Goal: Navigation & Orientation: Find specific page/section

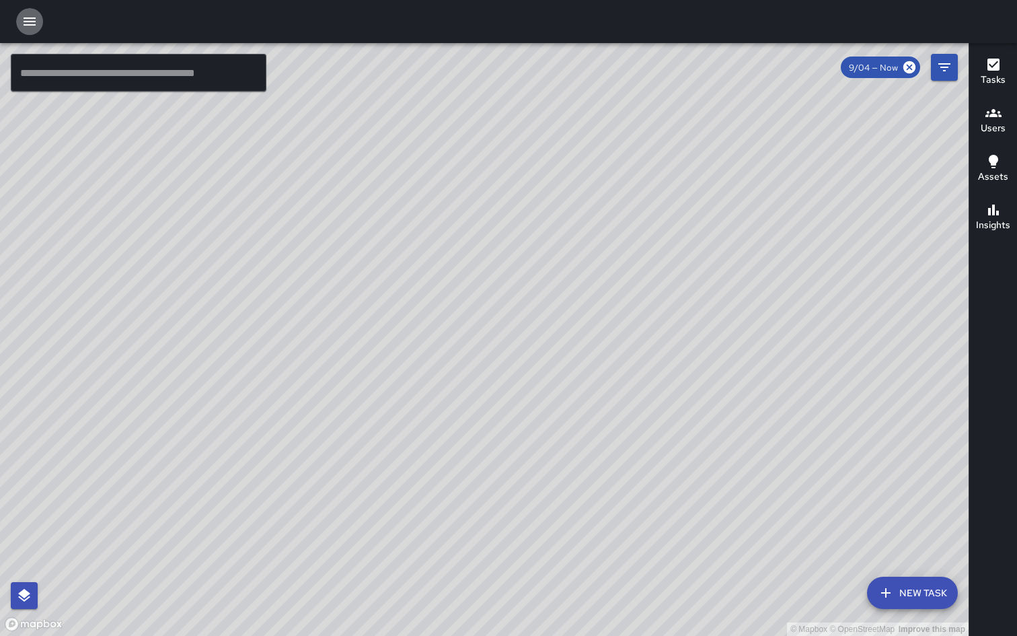
click at [26, 24] on icon "button" at bounding box center [30, 21] width 12 height 8
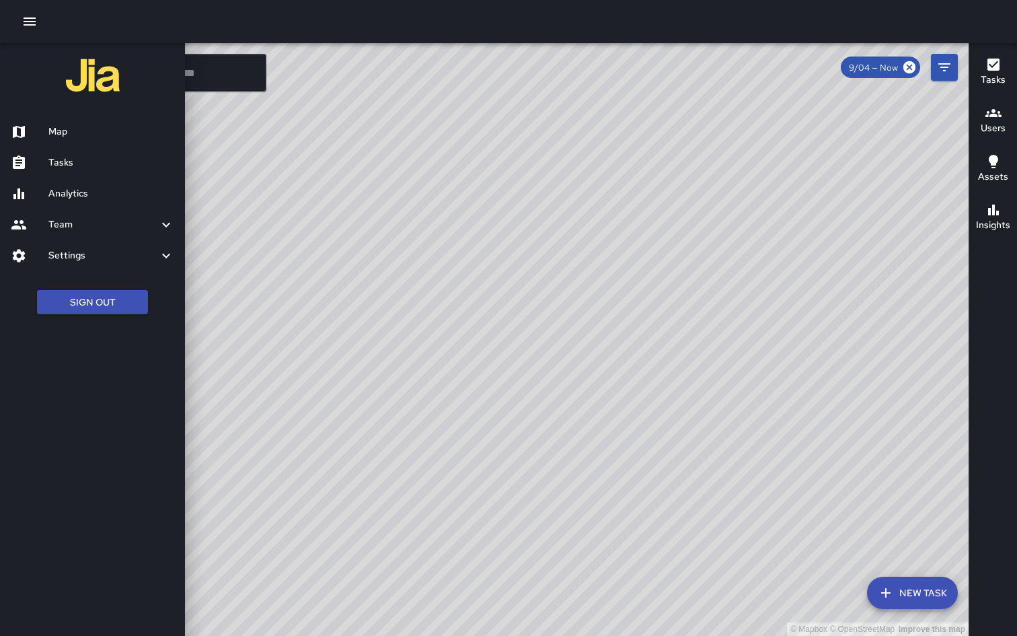
click at [374, 251] on div at bounding box center [508, 318] width 1017 height 636
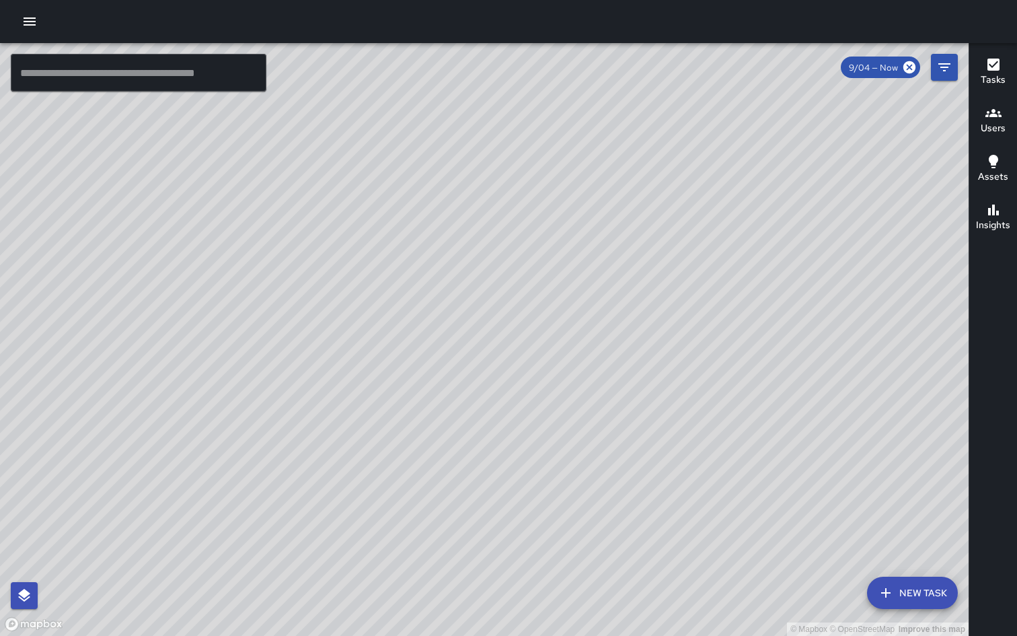
drag, startPoint x: 841, startPoint y: 260, endPoint x: 540, endPoint y: 330, distance: 308.8
click at [540, 330] on div "© Mapbox © OpenStreetMap Improve this map" at bounding box center [484, 339] width 969 height 593
drag, startPoint x: 490, startPoint y: 317, endPoint x: 364, endPoint y: 438, distance: 174.6
click at [364, 439] on div "© Mapbox © OpenStreetMap Improve this map" at bounding box center [484, 339] width 969 height 593
drag, startPoint x: 661, startPoint y: 308, endPoint x: 597, endPoint y: 23, distance: 292.4
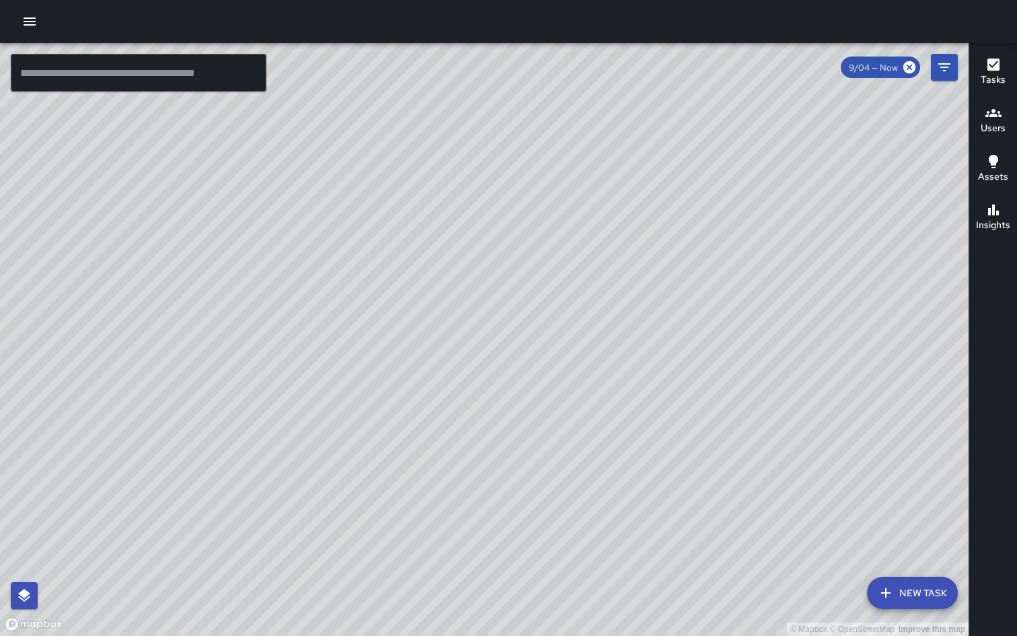
click at [597, 26] on div "© Mapbox © OpenStreetMap Improve this map ​ New Task 9/04 — Now Map Layers Task…" at bounding box center [508, 318] width 1017 height 636
drag, startPoint x: 597, startPoint y: 23, endPoint x: 484, endPoint y: -25, distance: 122.1
click at [484, 0] on html "© Mapbox © OpenStreetMap Improve this map ​ New Task 9/04 — Now Map Layers Task…" at bounding box center [508, 318] width 1017 height 636
drag, startPoint x: 604, startPoint y: 307, endPoint x: 517, endPoint y: -13, distance: 332.3
click at [517, 0] on html "© Mapbox © OpenStreetMap Improve this map ​ New Task 9/04 — Now Map Layers Task…" at bounding box center [508, 318] width 1017 height 636
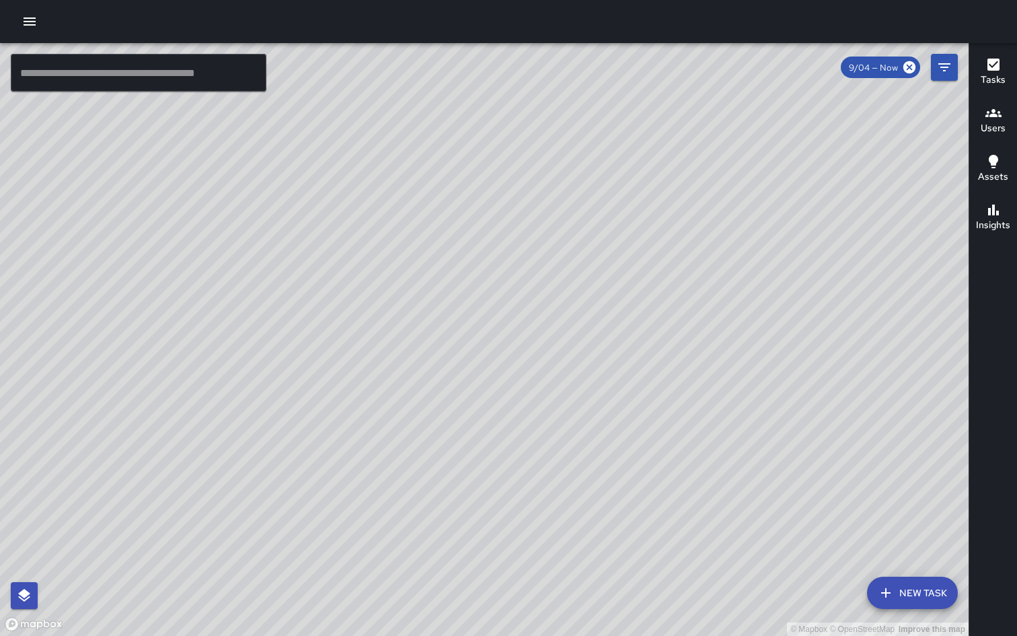
drag, startPoint x: 550, startPoint y: 216, endPoint x: 660, endPoint y: 491, distance: 296.5
click at [660, 490] on div "© Mapbox © OpenStreetMap Improve this map" at bounding box center [484, 339] width 969 height 593
drag, startPoint x: 657, startPoint y: 439, endPoint x: 757, endPoint y: 635, distance: 219.7
click at [756, 635] on div "© Mapbox © OpenStreetMap Improve this map" at bounding box center [484, 339] width 969 height 593
drag, startPoint x: 642, startPoint y: 238, endPoint x: 715, endPoint y: 579, distance: 348.3
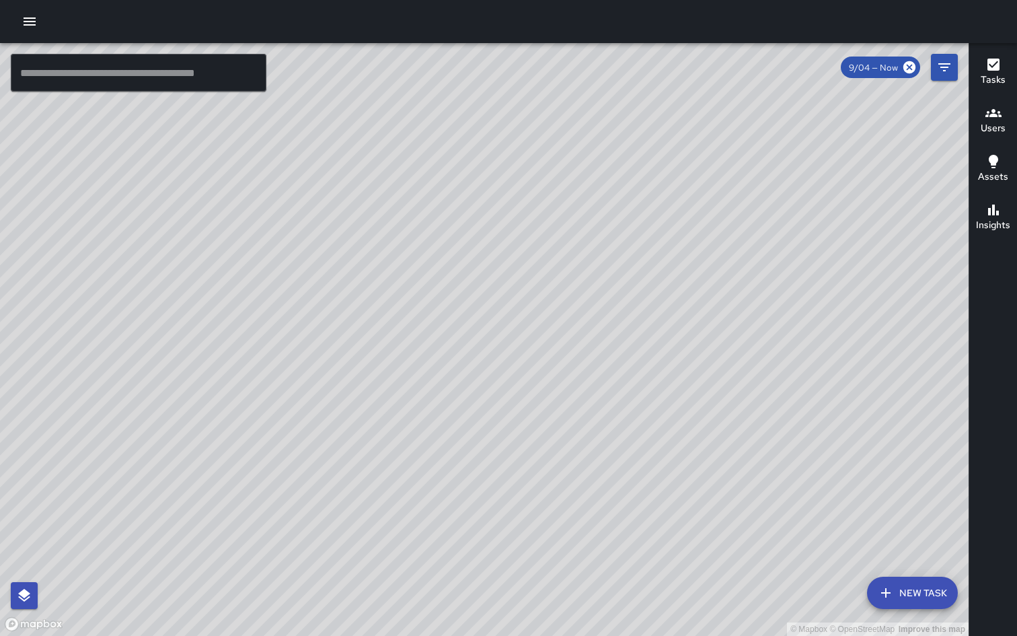
click at [714, 561] on div "© Mapbox © OpenStreetMap Improve this map" at bounding box center [484, 339] width 969 height 593
drag, startPoint x: 652, startPoint y: 398, endPoint x: 677, endPoint y: 635, distance: 238.8
click at [676, 635] on div "© Mapbox © OpenStreetMap Improve this map" at bounding box center [484, 339] width 969 height 593
drag, startPoint x: 655, startPoint y: 404, endPoint x: 693, endPoint y: 635, distance: 233.8
click at [692, 635] on div "© Mapbox © OpenStreetMap Improve this map" at bounding box center [484, 339] width 969 height 593
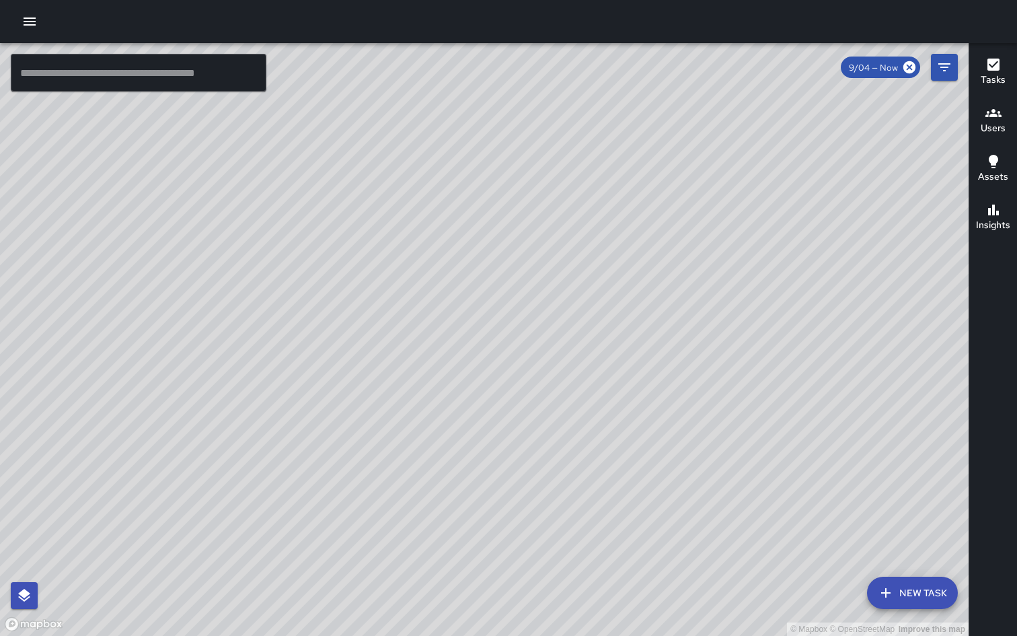
drag, startPoint x: 657, startPoint y: 343, endPoint x: 713, endPoint y: 635, distance: 297.3
click at [713, 635] on div "© Mapbox © OpenStreetMap Improve this map" at bounding box center [484, 339] width 969 height 593
drag, startPoint x: 669, startPoint y: 425, endPoint x: 655, endPoint y: 350, distance: 75.9
click at [655, 351] on div "© Mapbox © OpenStreetMap Improve this map" at bounding box center [484, 339] width 969 height 593
drag, startPoint x: 651, startPoint y: 342, endPoint x: 620, endPoint y: 170, distance: 174.9
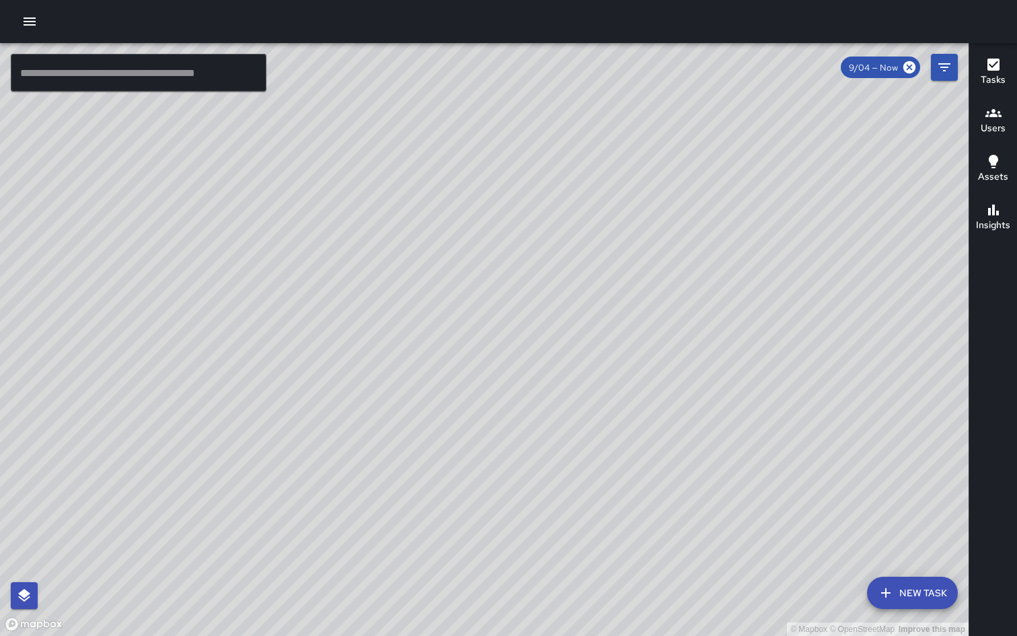
click at [623, 182] on div "© Mapbox © OpenStreetMap Improve this map" at bounding box center [484, 339] width 969 height 593
drag, startPoint x: 616, startPoint y: 170, endPoint x: 640, endPoint y: 263, distance: 95.8
click at [639, 261] on div "© Mapbox © OpenStreetMap Improve this map" at bounding box center [484, 339] width 969 height 593
drag, startPoint x: 640, startPoint y: 264, endPoint x: 725, endPoint y: 538, distance: 287.5
click at [724, 536] on div "© Mapbox © OpenStreetMap Improve this map" at bounding box center [484, 339] width 969 height 593
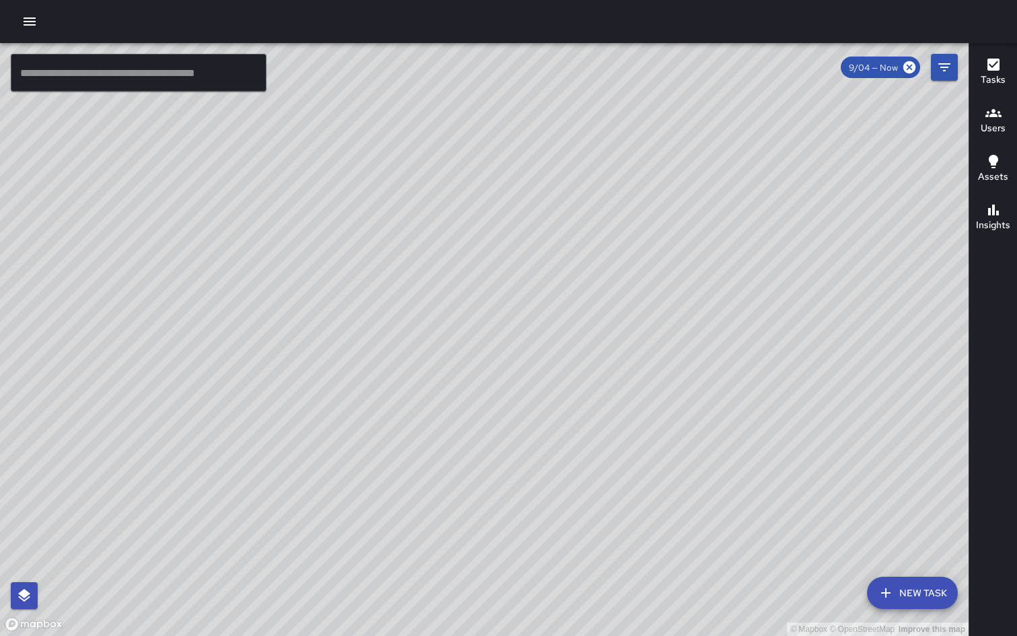
drag, startPoint x: 704, startPoint y: 191, endPoint x: 745, endPoint y: 436, distance: 248.3
click at [743, 434] on div "© Mapbox © OpenStreetMap Improve this map" at bounding box center [484, 339] width 969 height 593
drag, startPoint x: 715, startPoint y: 351, endPoint x: 745, endPoint y: 537, distance: 188.8
click at [745, 536] on div "© Mapbox © OpenStreetMap Improve this map" at bounding box center [484, 339] width 969 height 593
drag, startPoint x: 713, startPoint y: 421, endPoint x: 707, endPoint y: 252, distance: 169.0
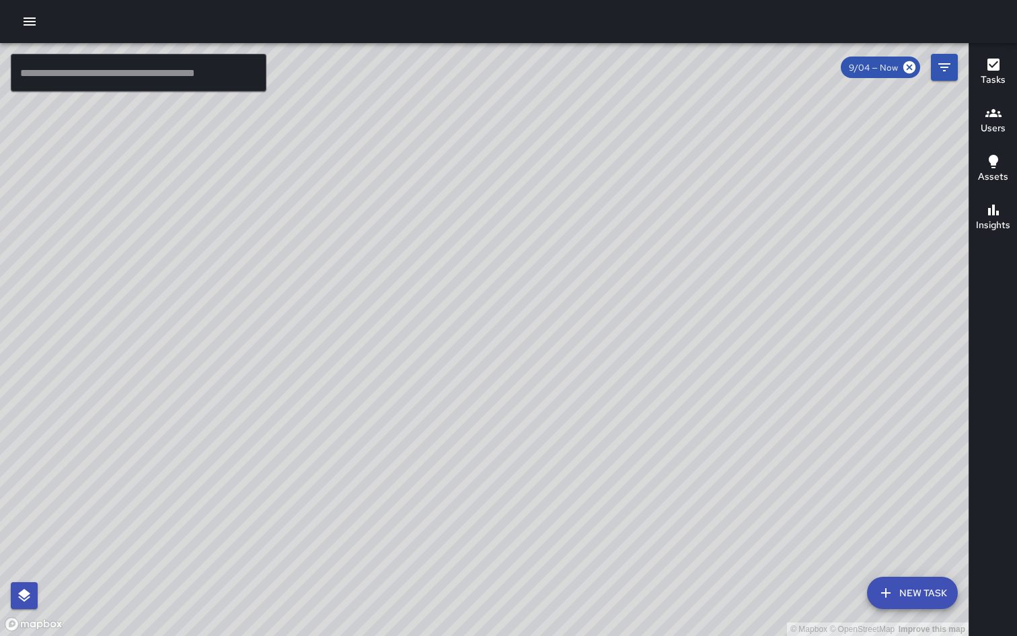
click at [707, 254] on div "© Mapbox © OpenStreetMap Improve this map" at bounding box center [484, 339] width 969 height 593
drag, startPoint x: 706, startPoint y: 252, endPoint x: 609, endPoint y: 110, distance: 171.9
click at [609, 110] on div "© Mapbox © OpenStreetMap Improve this map" at bounding box center [484, 339] width 969 height 593
